Goal: Find specific page/section: Find specific page/section

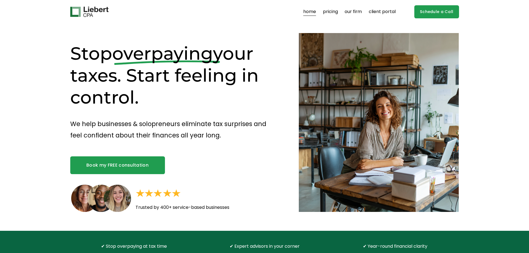
click at [340, 9] on nav "home pricing our firm client portal" at bounding box center [349, 11] width 92 height 9
click at [354, 10] on link "our firm" at bounding box center [353, 11] width 17 height 9
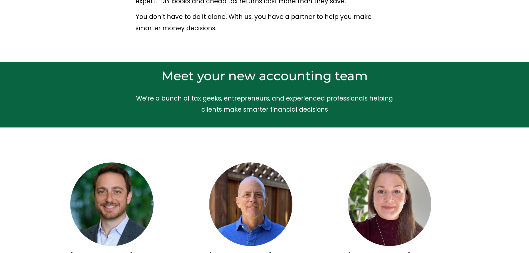
scroll to position [222, 0]
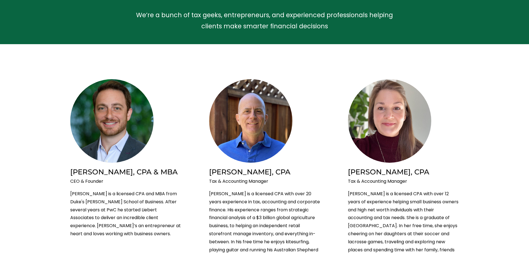
click at [272, 120] on img at bounding box center [250, 121] width 83 height 84
click at [239, 121] on img at bounding box center [250, 121] width 83 height 84
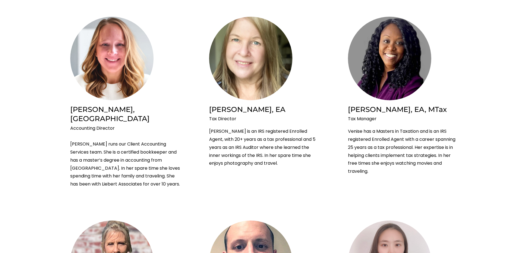
scroll to position [583, 0]
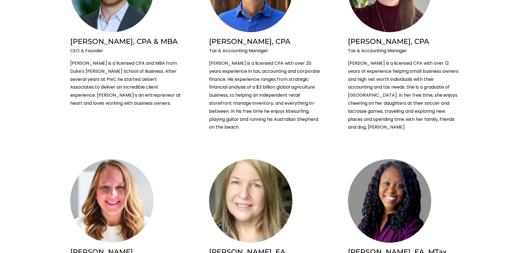
scroll to position [250, 0]
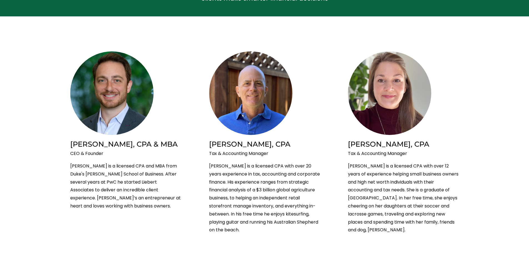
drag, startPoint x: 437, startPoint y: 2, endPoint x: 294, endPoint y: 82, distance: 163.4
drag, startPoint x: 294, startPoint y: 82, endPoint x: 258, endPoint y: 88, distance: 36.4
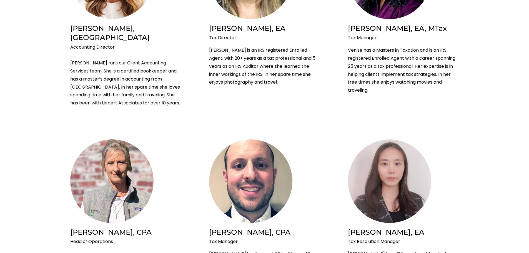
scroll to position [583, 0]
